Goal: Find specific page/section: Find specific page/section

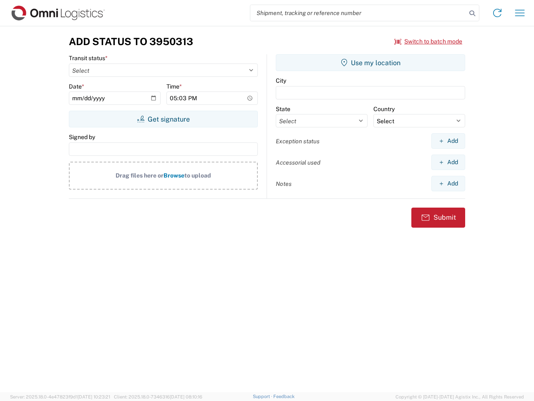
click at [358, 13] on input "search" at bounding box center [358, 13] width 216 height 16
click at [472, 13] on icon at bounding box center [473, 14] width 12 height 12
click at [497, 13] on icon at bounding box center [497, 12] width 13 height 13
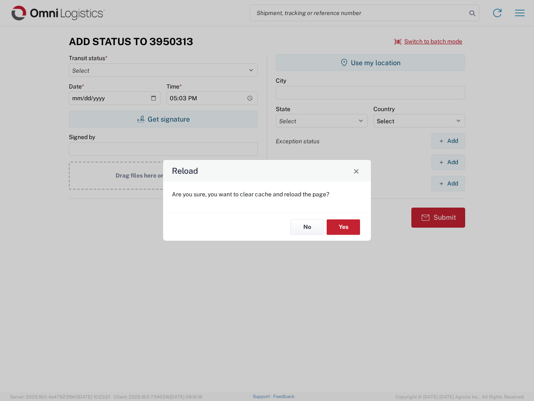
click at [520, 13] on div "Reload Are you sure, you want to clear cache and reload the page? No Yes" at bounding box center [267, 200] width 534 height 401
click at [429, 41] on div "Reload Are you sure, you want to clear cache and reload the page? No Yes" at bounding box center [267, 200] width 534 height 401
click at [163, 119] on div "Reload Are you sure, you want to clear cache and reload the page? No Yes" at bounding box center [267, 200] width 534 height 401
click at [371, 63] on div "Reload Are you sure, you want to clear cache and reload the page? No Yes" at bounding box center [267, 200] width 534 height 401
click at [448, 141] on div "Reload Are you sure, you want to clear cache and reload the page? No Yes" at bounding box center [267, 200] width 534 height 401
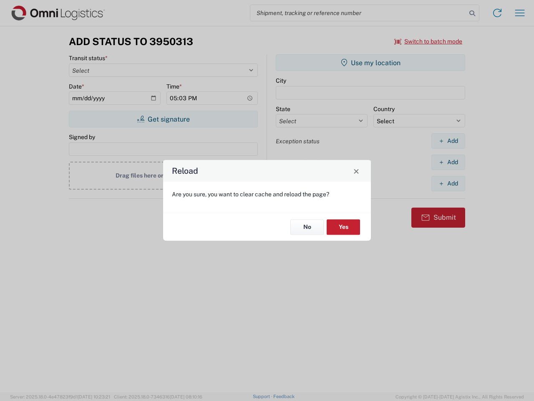
click at [448, 162] on div "Reload Are you sure, you want to clear cache and reload the page? No Yes" at bounding box center [267, 200] width 534 height 401
click at [448, 183] on div "Reload Are you sure, you want to clear cache and reload the page? No Yes" at bounding box center [267, 200] width 534 height 401
